Goal: Check status: Check status

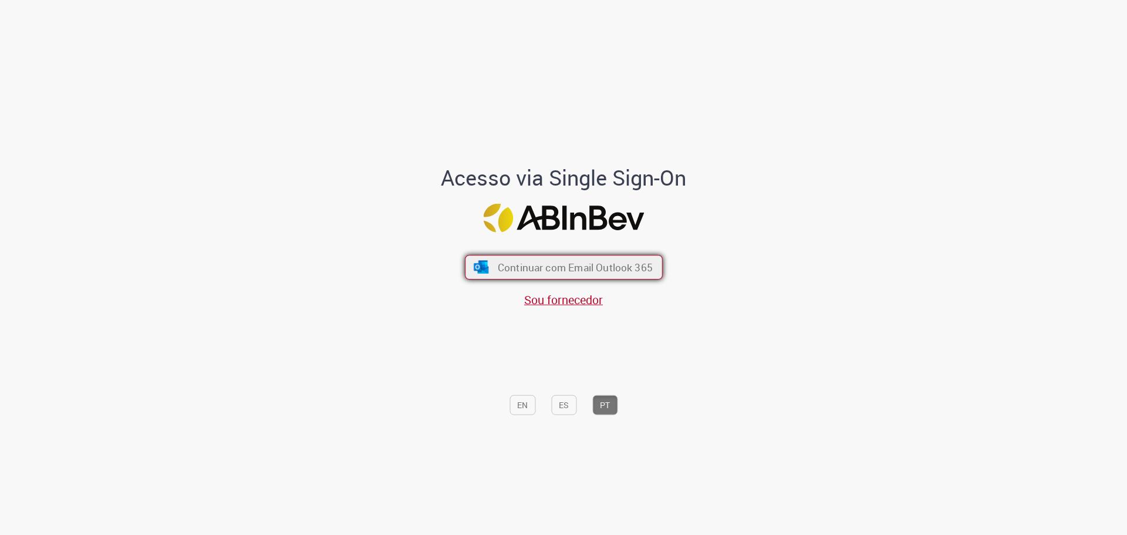
click at [535, 264] on span "Continuar com Email Outlook 365" at bounding box center [574, 266] width 155 height 13
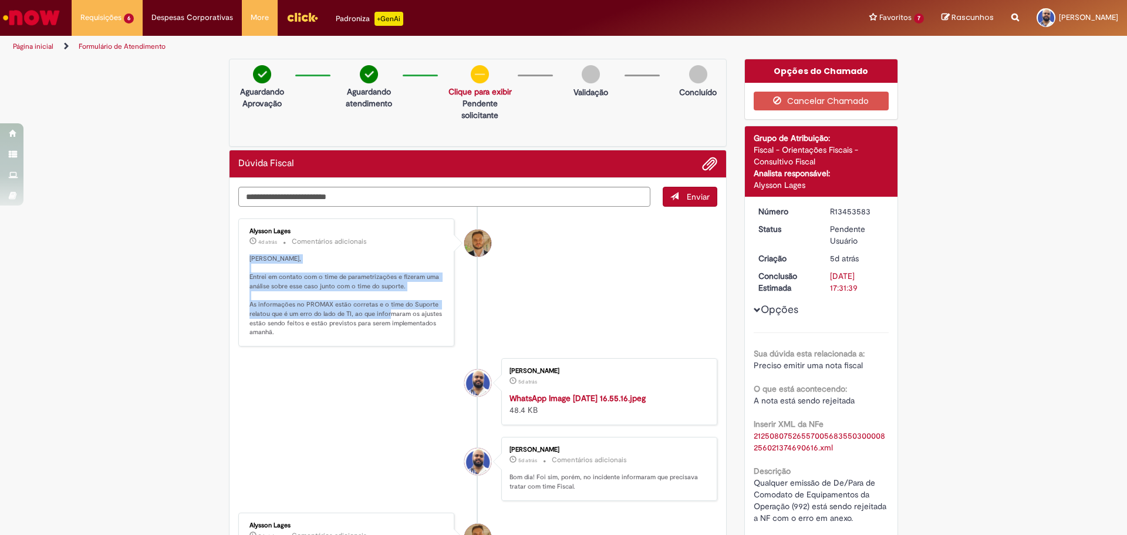
drag, startPoint x: 412, startPoint y: 240, endPoint x: 400, endPoint y: 319, distance: 80.2
click at [408, 315] on div "Alysson Lages 4d atrás 4 dias atrás Comentários adicionais [PERSON_NAME], Entre…" at bounding box center [346, 282] width 209 height 121
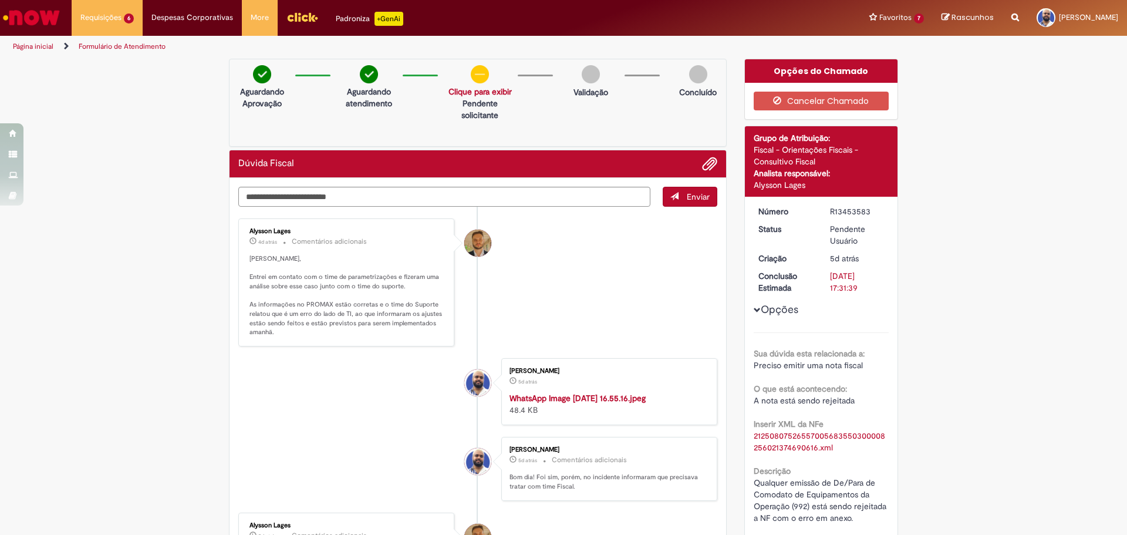
click at [394, 322] on p "[PERSON_NAME], Entrei em contato com o time de parametrizações e fizeram uma an…" at bounding box center [346, 295] width 195 height 83
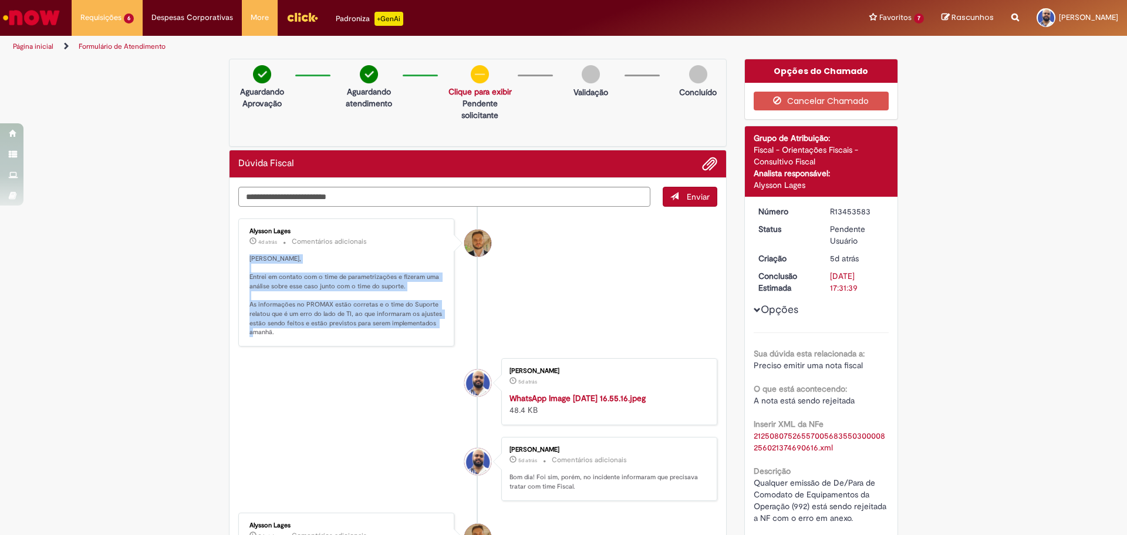
drag, startPoint x: 367, startPoint y: 340, endPoint x: 391, endPoint y: 238, distance: 104.3
click at [391, 238] on div "Alysson Lages 4d atrás 4 dias atrás Comentários adicionais [PERSON_NAME], Entre…" at bounding box center [346, 282] width 209 height 121
click at [392, 246] on p "4d atrás 4 dias atrás Comentários adicionais" at bounding box center [346, 241] width 195 height 13
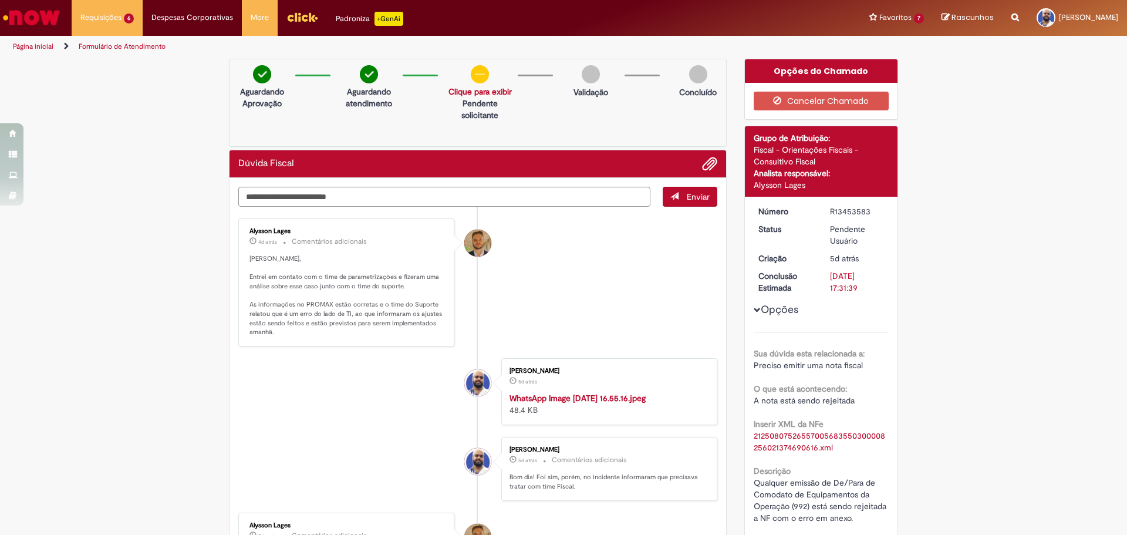
click at [384, 282] on p "[PERSON_NAME], Entrei em contato com o time de parametrizações e fizeram uma an…" at bounding box center [346, 295] width 195 height 83
